Goal: Transaction & Acquisition: Book appointment/travel/reservation

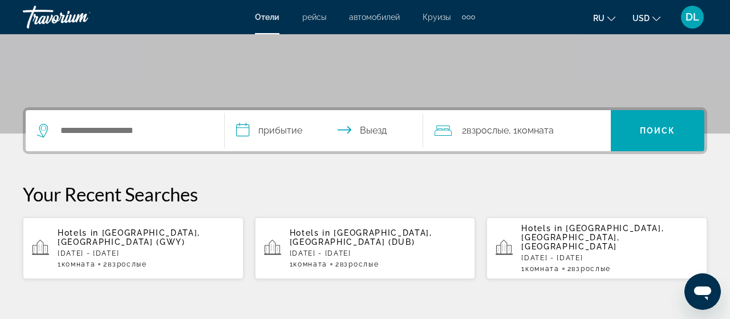
scroll to position [188, 0]
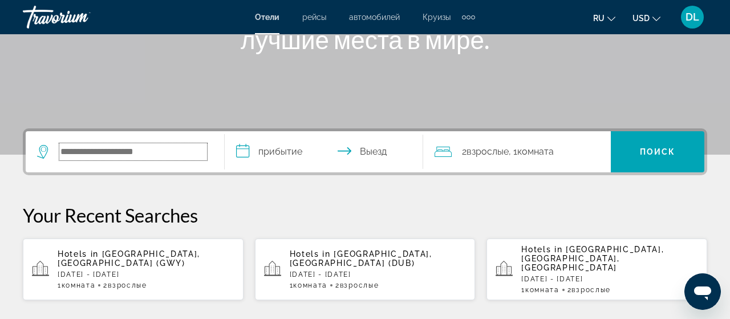
click at [86, 153] on input "Search hotel destination" at bounding box center [133, 151] width 148 height 17
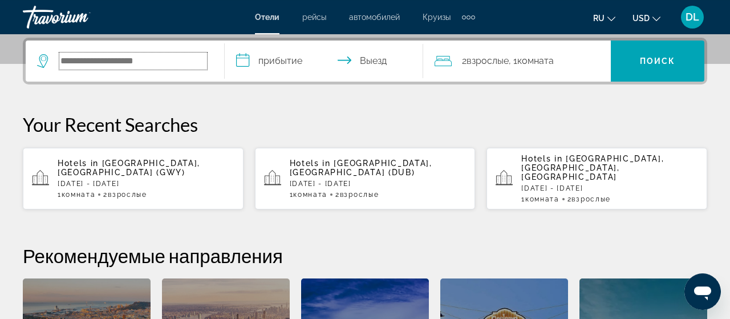
scroll to position [278, 0]
click at [125, 55] on input "Search hotel destination" at bounding box center [133, 60] width 148 height 17
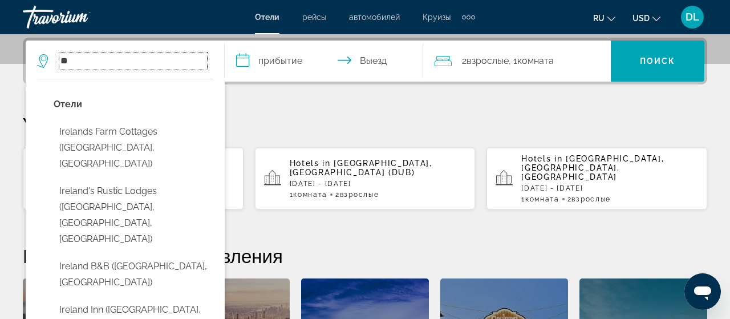
type input "*"
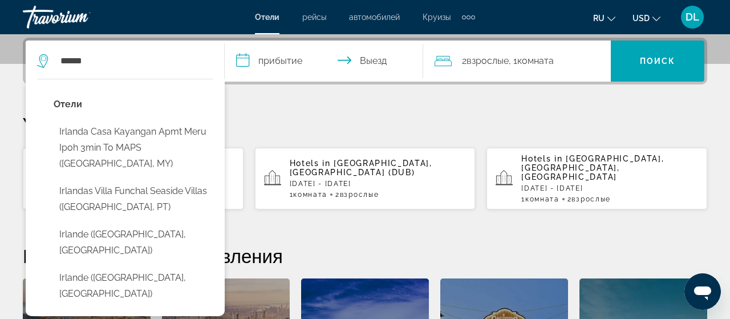
click at [657, 21] on icon "Change currency" at bounding box center [656, 19] width 8 height 8
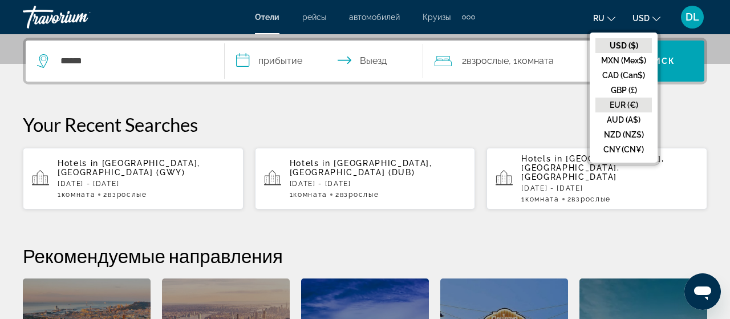
click at [635, 103] on button "EUR (€)" at bounding box center [623, 105] width 56 height 15
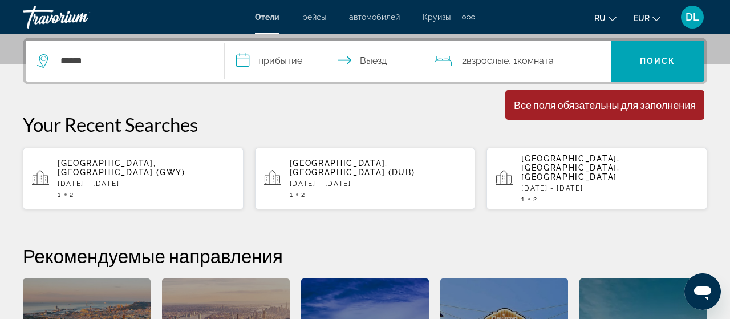
click at [614, 19] on icon "Change language" at bounding box center [612, 19] width 8 height 8
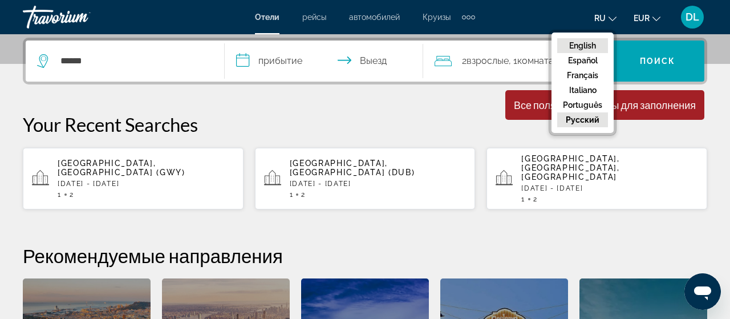
click at [592, 46] on button "English" at bounding box center [582, 45] width 51 height 15
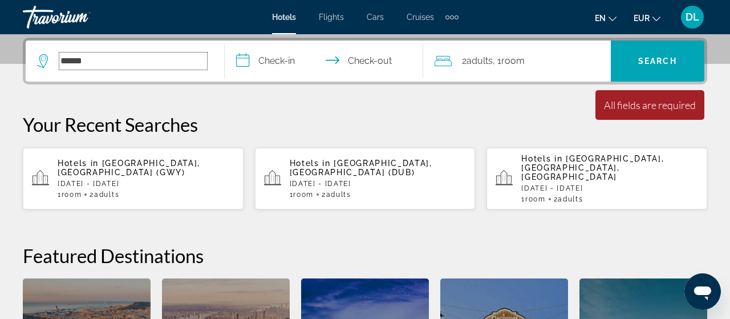
click at [64, 59] on input "******" at bounding box center [133, 60] width 148 height 17
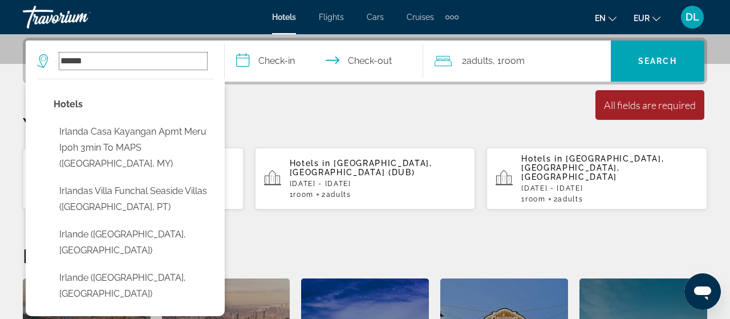
click at [64, 59] on input "******" at bounding box center [133, 60] width 148 height 17
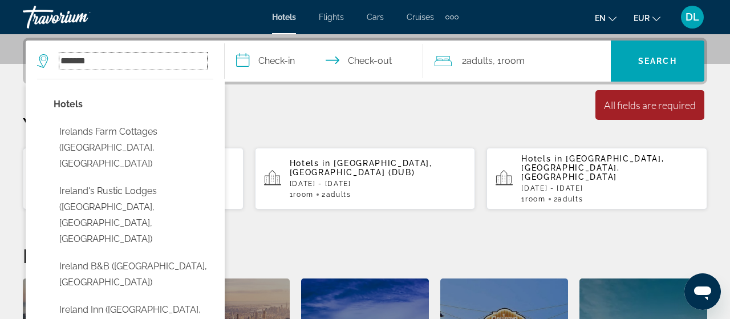
click at [102, 65] on input "*******" at bounding box center [133, 60] width 148 height 17
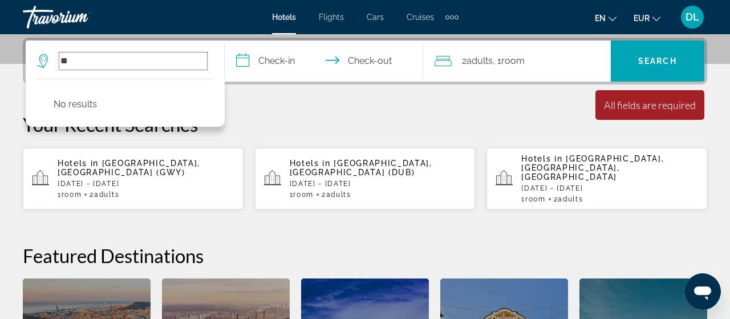
type input "*"
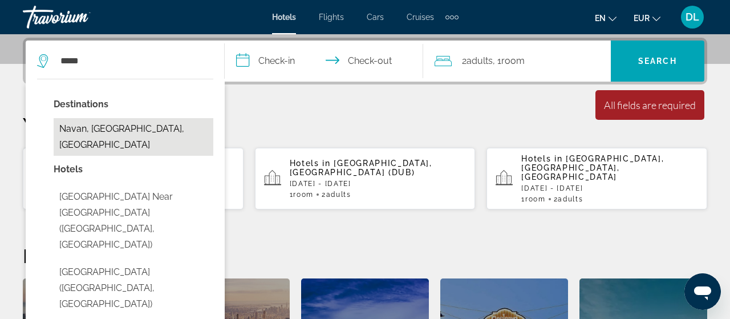
click at [95, 125] on button "Navan, [GEOGRAPHIC_DATA], [GEOGRAPHIC_DATA]" at bounding box center [134, 137] width 160 height 38
type input "**********"
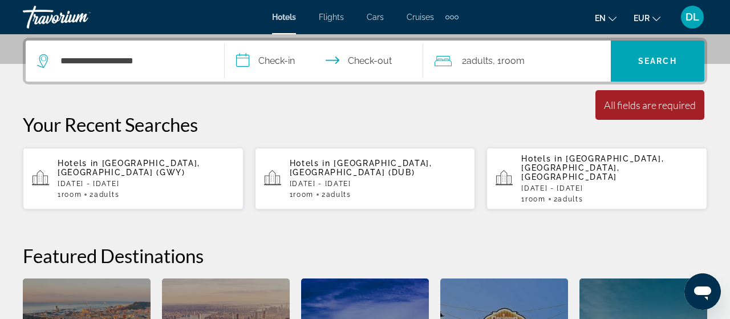
click at [270, 64] on input "**********" at bounding box center [327, 62] width 204 height 44
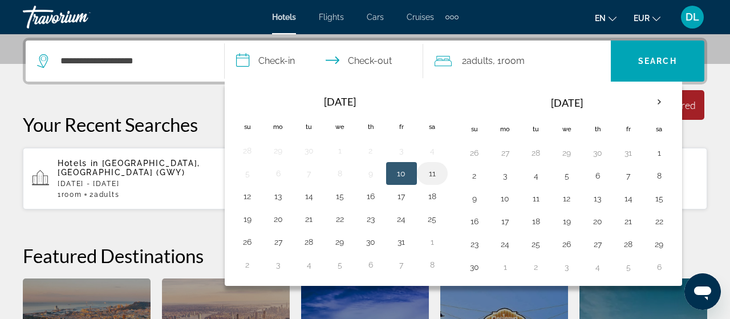
click at [431, 171] on button "11" at bounding box center [432, 173] width 18 height 16
click at [250, 197] on button "12" at bounding box center [247, 196] width 18 height 16
type input "**********"
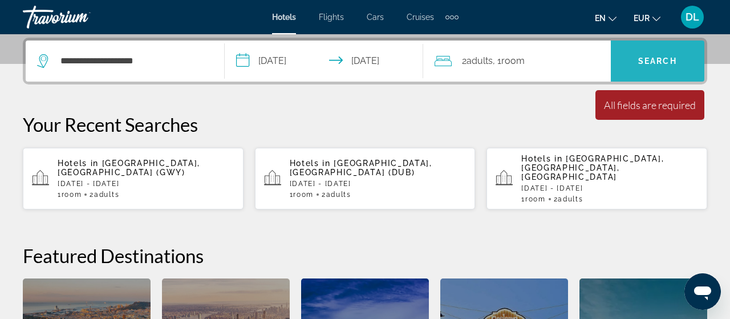
click at [647, 57] on span "Search" at bounding box center [657, 60] width 39 height 9
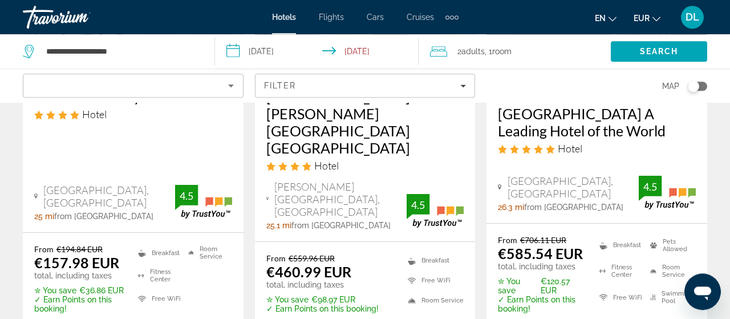
scroll to position [1176, 0]
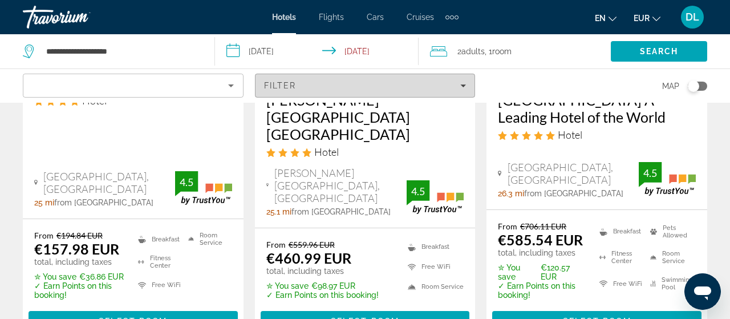
click at [464, 87] on icon "Filters" at bounding box center [463, 86] width 6 height 6
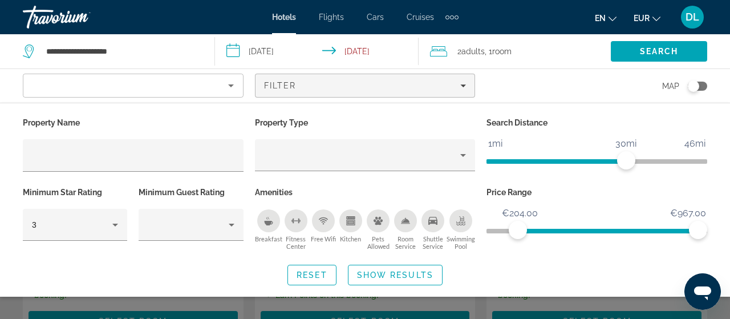
click at [518, 231] on ngx-slider "€111.00 €967.00 €204.00 €967.00" at bounding box center [596, 230] width 221 height 2
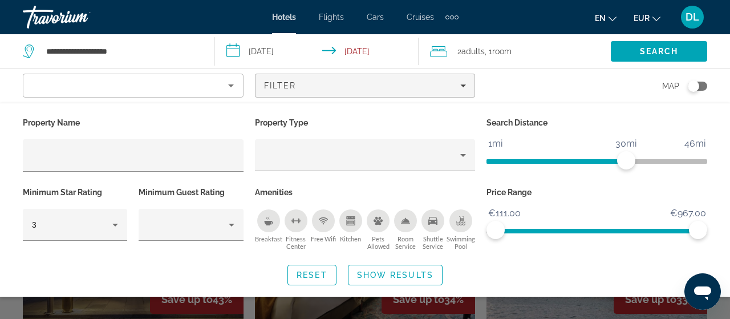
click at [492, 229] on span "ngx-slider" at bounding box center [596, 231] width 221 height 5
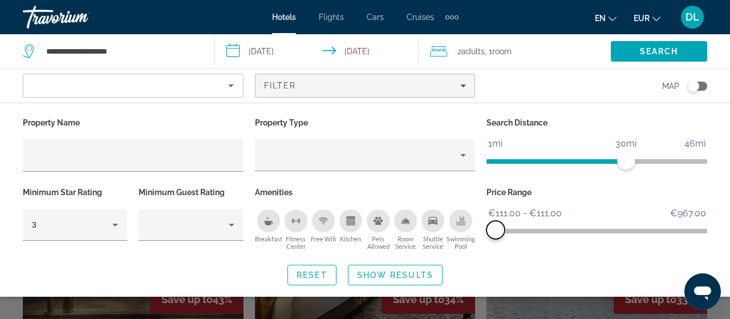
drag, startPoint x: 705, startPoint y: 229, endPoint x: 494, endPoint y: 242, distance: 211.4
click at [494, 242] on div "Price Range €111.00 €967.00 €111.00 €111.00 €111.00 - €111.00" at bounding box center [597, 218] width 232 height 69
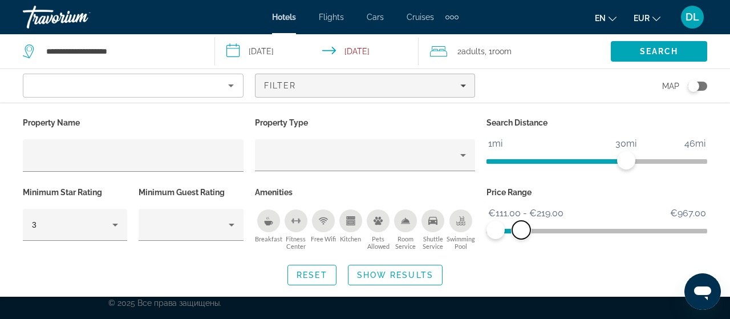
drag, startPoint x: 496, startPoint y: 236, endPoint x: 521, endPoint y: 222, distance: 28.8
click at [521, 222] on span "ngx-slider-max" at bounding box center [521, 230] width 18 height 18
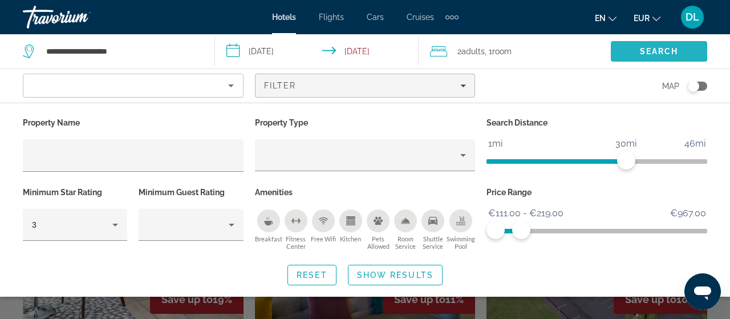
click at [658, 54] on span "Search" at bounding box center [659, 51] width 39 height 9
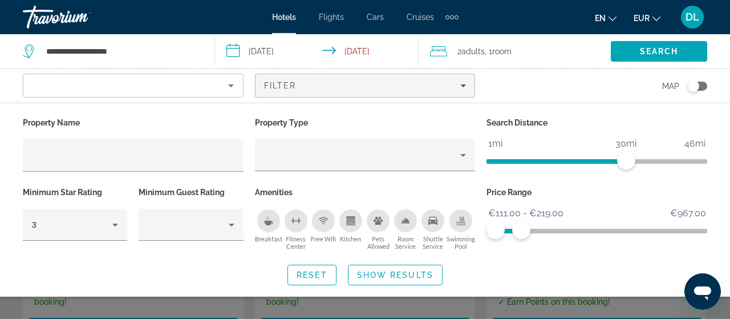
scroll to position [204, 0]
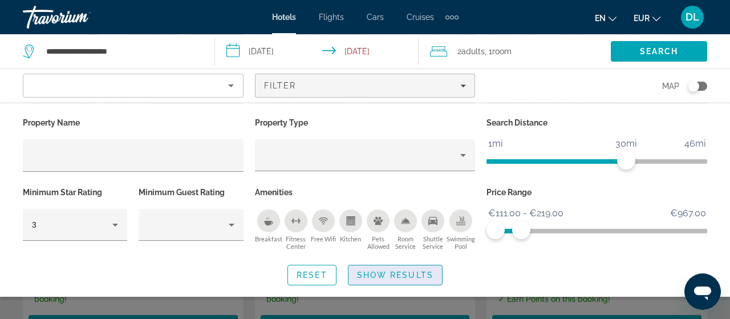
click at [393, 280] on span "Search widget" at bounding box center [395, 274] width 94 height 27
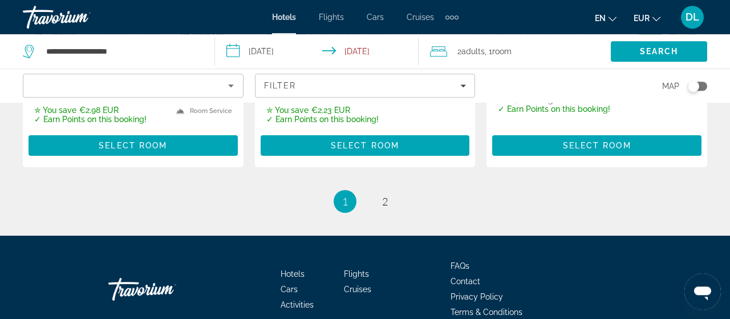
scroll to position [1717, 0]
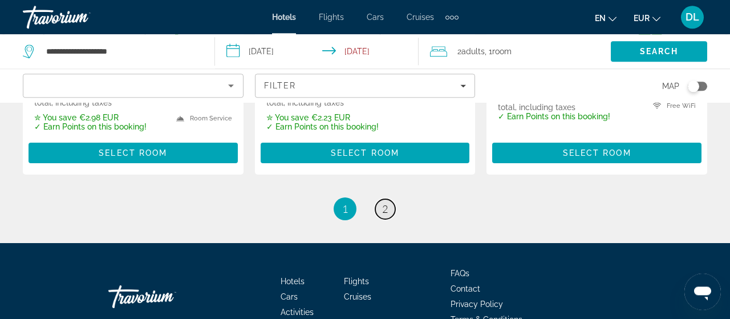
click at [392, 199] on link "page 2" at bounding box center [385, 209] width 20 height 20
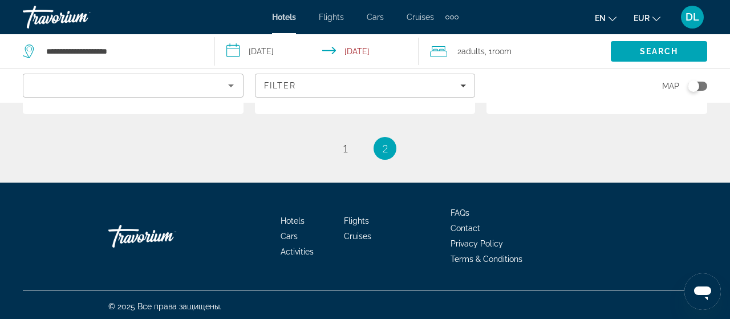
scroll to position [1640, 0]
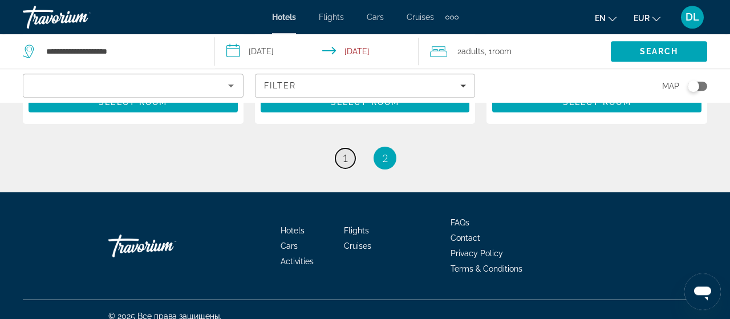
click at [340, 153] on link "page 1" at bounding box center [345, 158] width 20 height 20
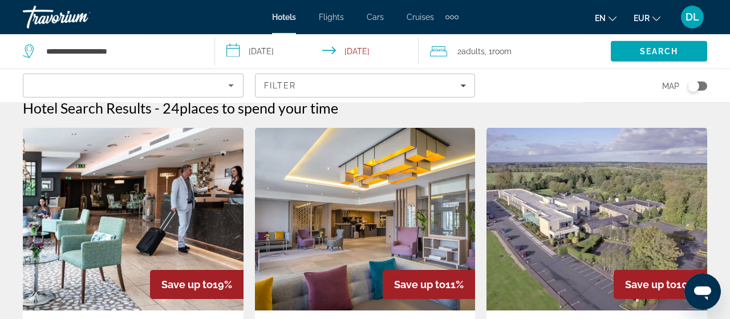
scroll to position [21, 0]
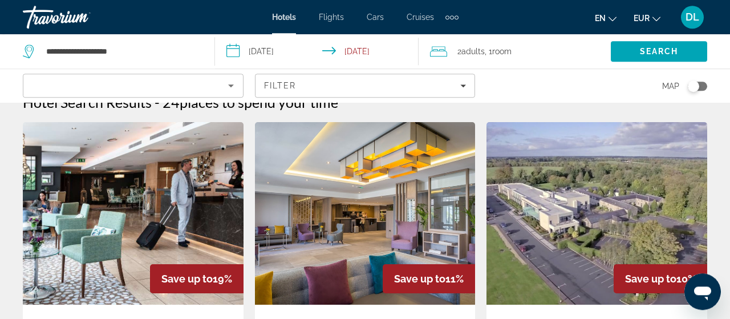
click at [141, 212] on img "Main content" at bounding box center [133, 213] width 221 height 182
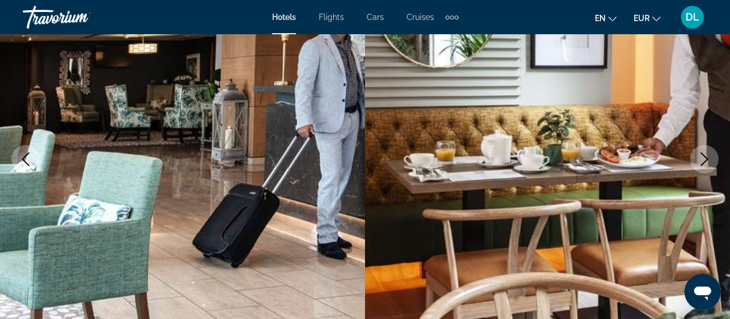
scroll to position [148, 0]
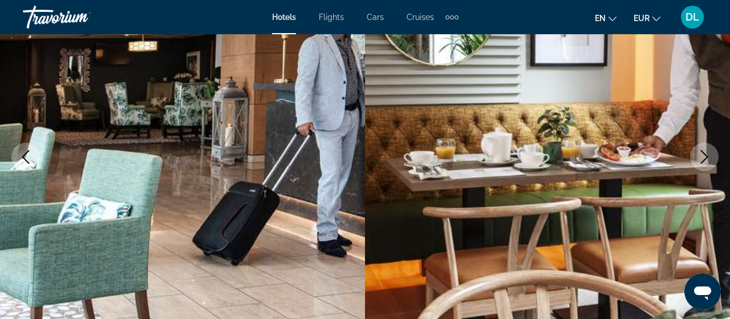
click at [700, 160] on icon "Next image" at bounding box center [704, 157] width 14 height 14
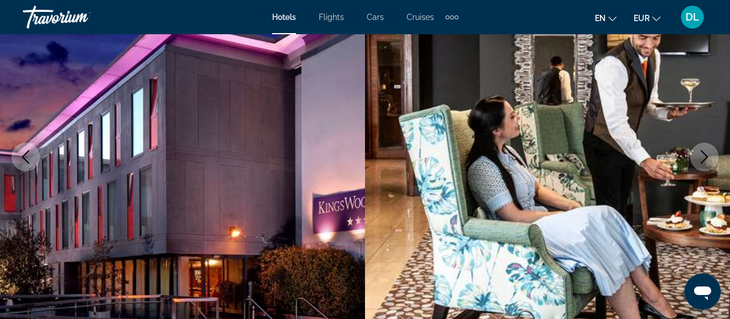
click at [700, 160] on icon "Next image" at bounding box center [704, 157] width 14 height 14
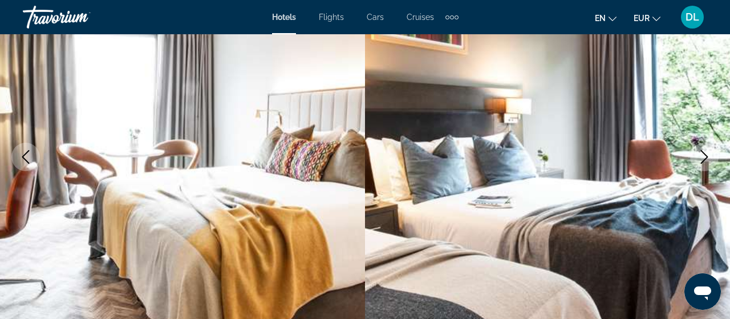
click at [700, 160] on icon "Next image" at bounding box center [704, 157] width 14 height 14
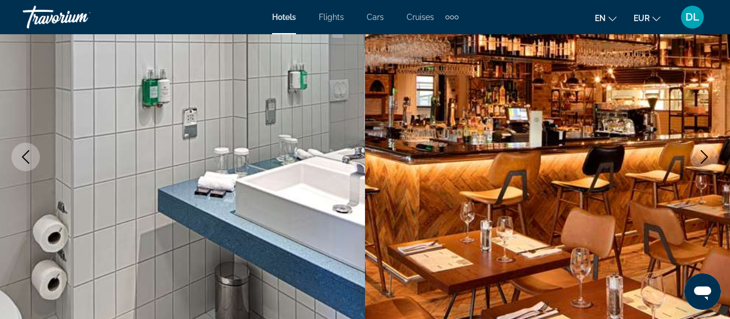
click at [700, 160] on icon "Next image" at bounding box center [704, 157] width 14 height 14
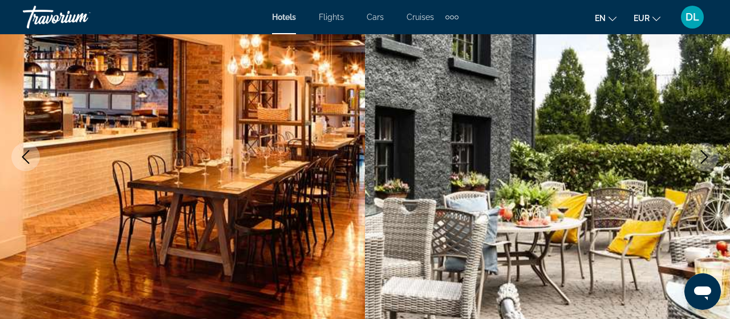
click at [700, 160] on icon "Next image" at bounding box center [704, 157] width 14 height 14
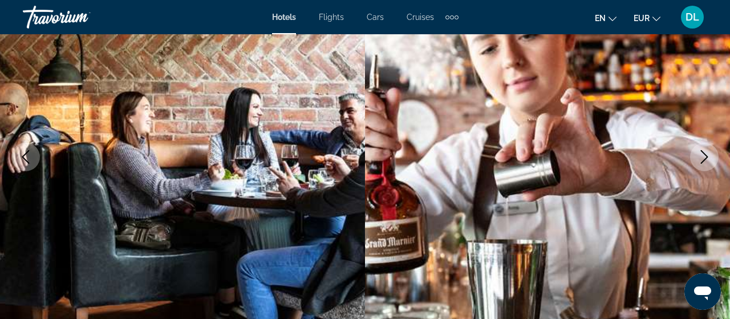
click at [700, 160] on icon "Next image" at bounding box center [704, 157] width 14 height 14
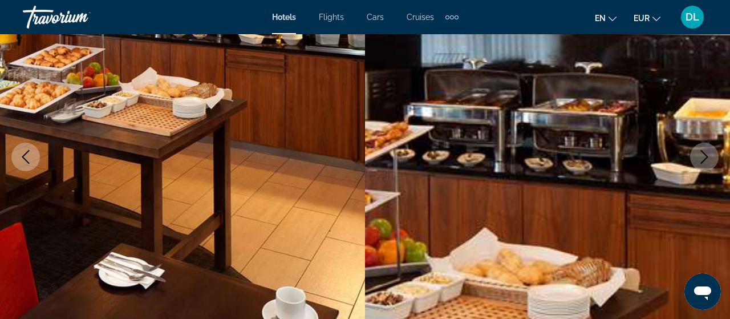
click at [700, 160] on icon "Next image" at bounding box center [704, 157] width 14 height 14
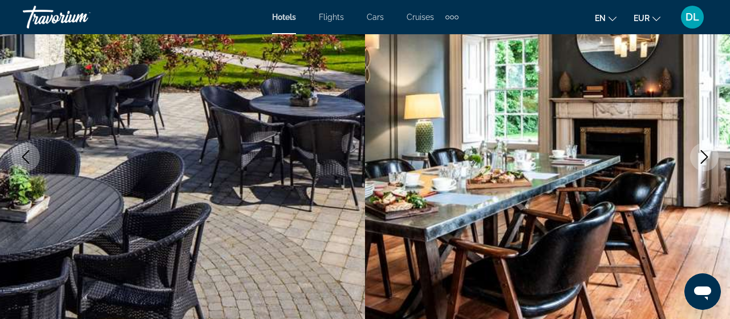
click at [700, 160] on icon "Next image" at bounding box center [704, 157] width 14 height 14
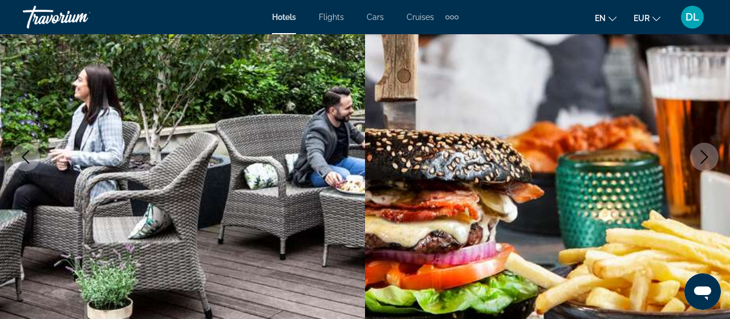
click at [700, 160] on icon "Next image" at bounding box center [704, 157] width 14 height 14
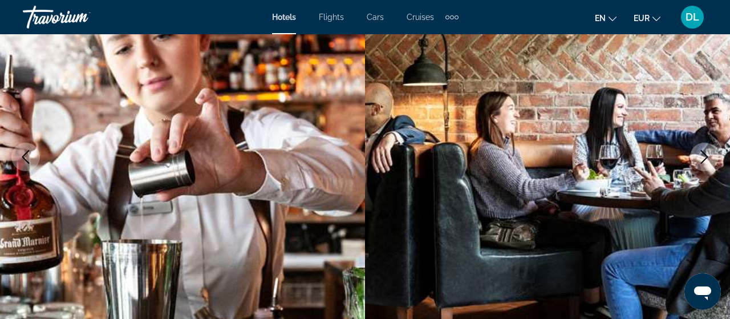
click at [700, 160] on icon "Next image" at bounding box center [704, 157] width 14 height 14
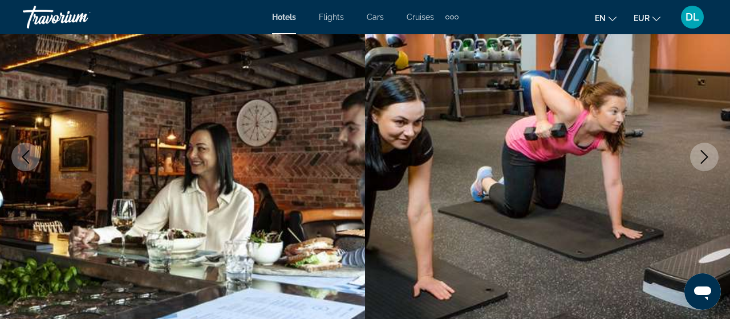
click at [700, 160] on icon "Next image" at bounding box center [704, 157] width 14 height 14
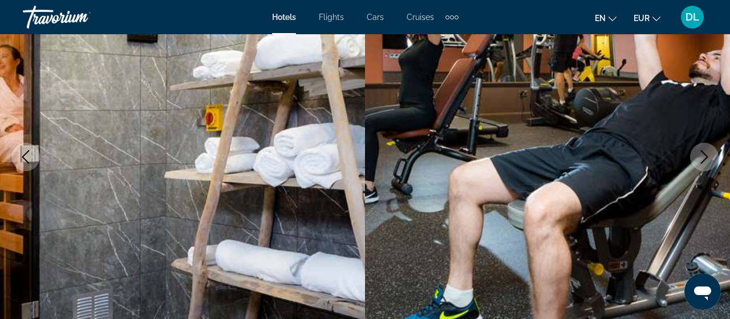
click at [700, 160] on icon "Next image" at bounding box center [704, 157] width 14 height 14
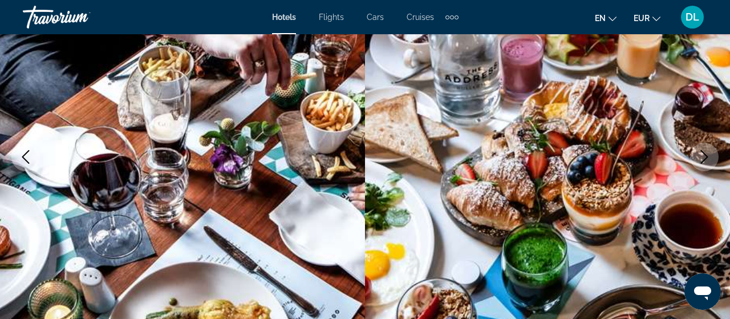
click at [700, 160] on icon "Next image" at bounding box center [704, 157] width 14 height 14
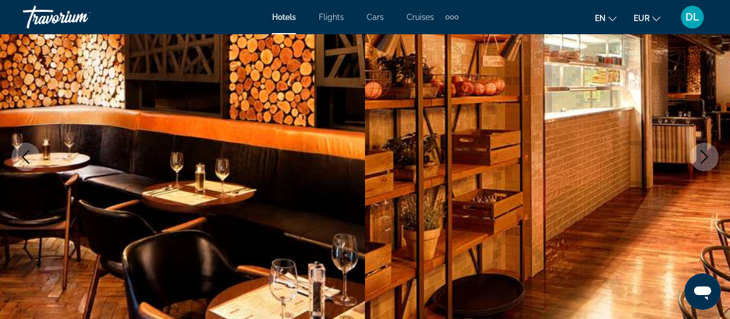
click at [700, 160] on icon "Next image" at bounding box center [704, 157] width 14 height 14
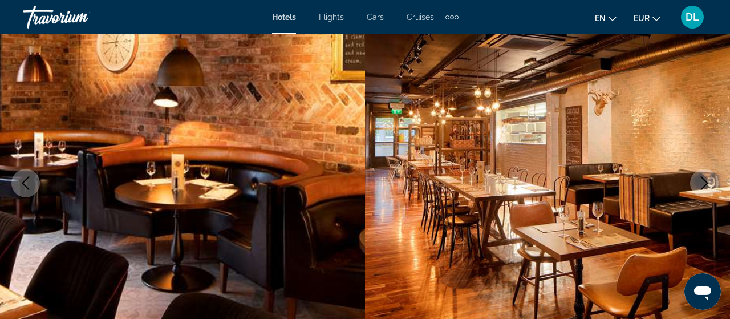
scroll to position [119, 0]
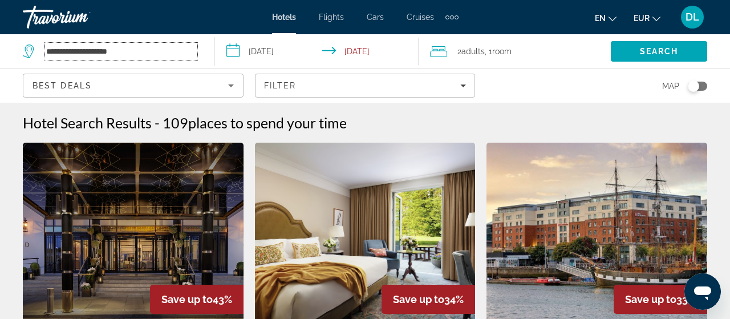
click at [68, 51] on input "**********" at bounding box center [121, 51] width 152 height 17
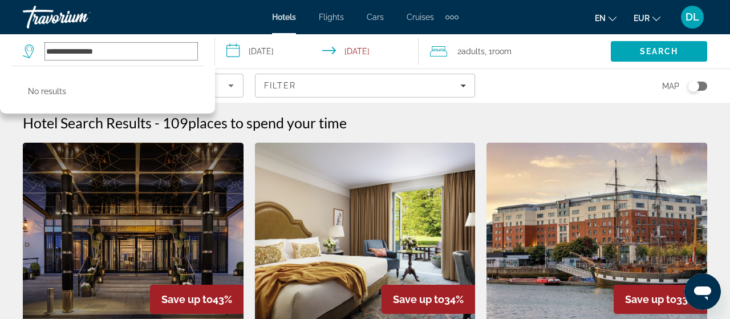
click at [74, 51] on input "**********" at bounding box center [121, 51] width 152 height 17
type input "*********"
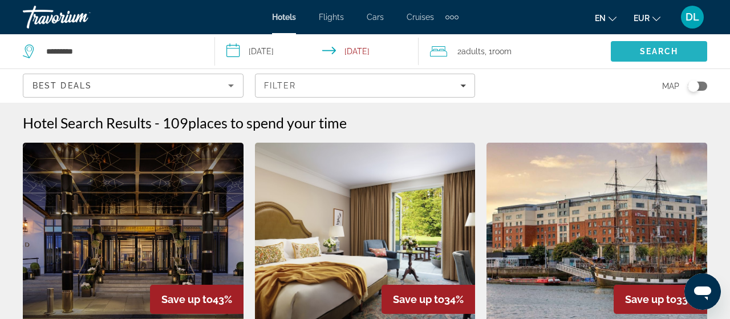
click at [666, 53] on span "Search" at bounding box center [659, 51] width 39 height 9
